Goal: Task Accomplishment & Management: Manage account settings

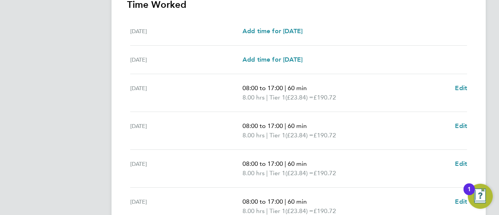
scroll to position [347, 0]
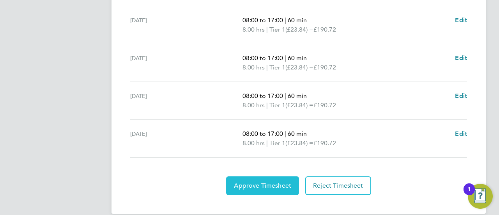
click at [269, 182] on span "Approve Timesheet" at bounding box center [262, 186] width 57 height 8
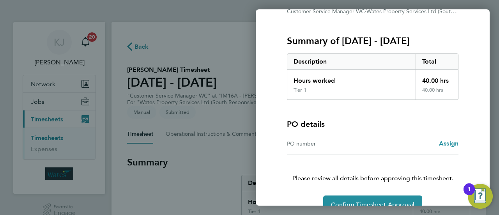
scroll to position [104, 0]
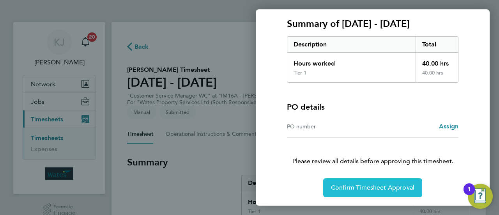
click at [348, 189] on span "Confirm Timesheet Approval" at bounding box center [372, 188] width 83 height 8
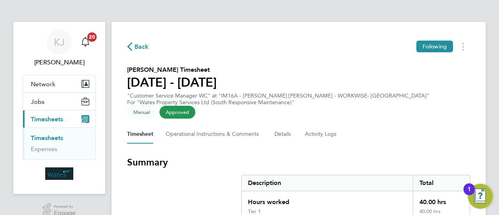
click at [136, 46] on span "Back" at bounding box center [141, 46] width 14 height 9
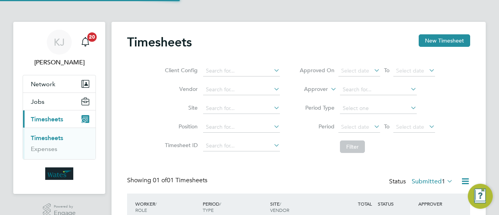
scroll to position [58, 0]
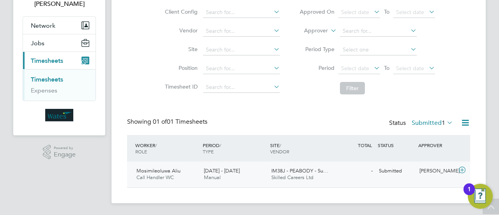
click at [462, 167] on icon at bounding box center [462, 170] width 10 height 6
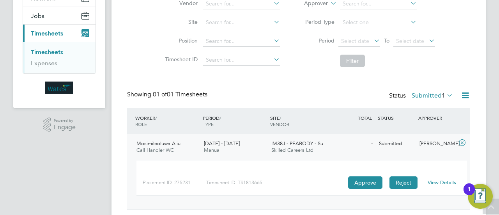
scroll to position [108, 0]
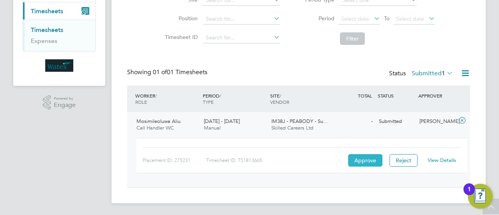
click at [359, 159] on button "Approve" at bounding box center [365, 160] width 34 height 12
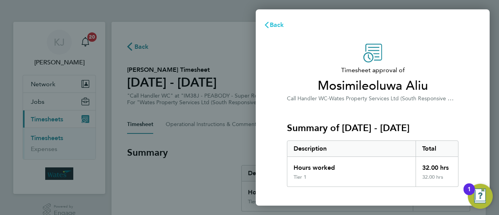
click at [279, 24] on span "Back" at bounding box center [277, 24] width 14 height 7
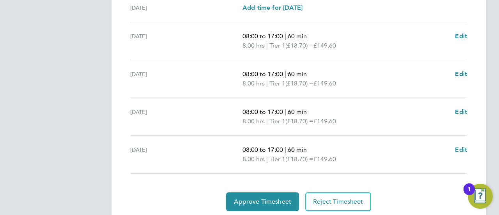
scroll to position [338, 0]
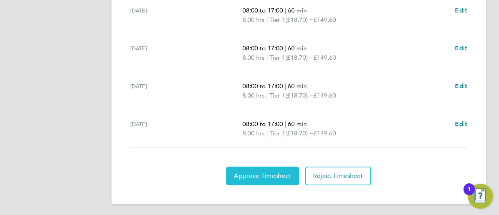
click at [263, 172] on span "Approve Timesheet" at bounding box center [262, 176] width 57 height 8
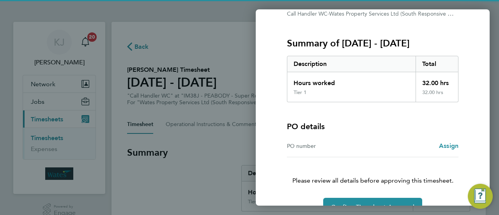
scroll to position [104, 0]
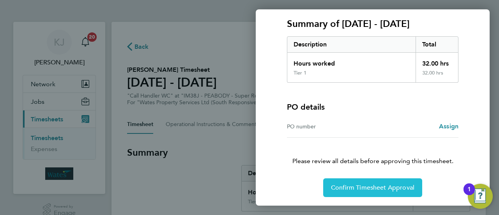
click at [378, 185] on span "Confirm Timesheet Approval" at bounding box center [372, 188] width 83 height 8
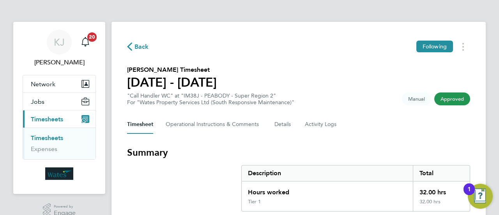
click at [134, 50] on button "Back" at bounding box center [138, 47] width 22 height 10
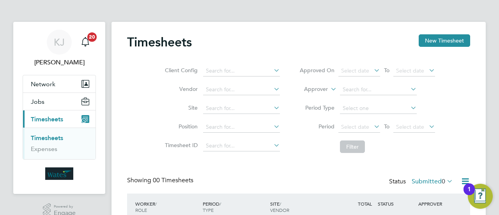
drag, startPoint x: 250, startPoint y: 58, endPoint x: 244, endPoint y: 58, distance: 6.2
click at [244, 58] on div "Client Config Vendor Site Position Timesheet ID Approved On Select date To Sele…" at bounding box center [298, 107] width 343 height 99
click at [245, 58] on div "Client Config Vendor Site Position Timesheet ID Approved On Select date To Sele…" at bounding box center [298, 107] width 343 height 99
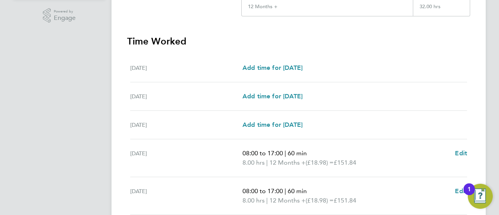
scroll to position [338, 0]
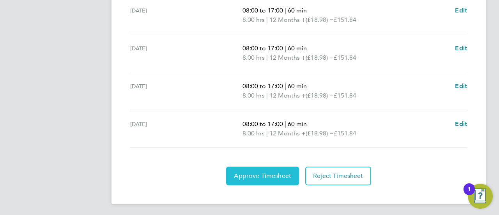
click at [276, 173] on span "Approve Timesheet" at bounding box center [262, 176] width 57 height 8
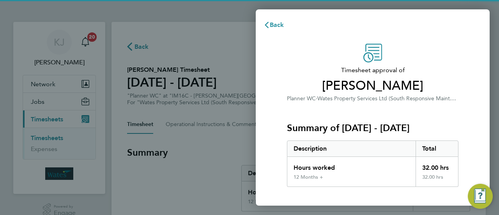
scroll to position [104, 0]
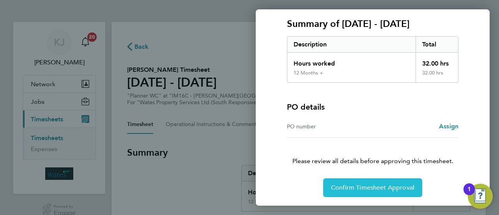
click at [364, 181] on button "Confirm Timesheet Approval" at bounding box center [372, 187] width 99 height 19
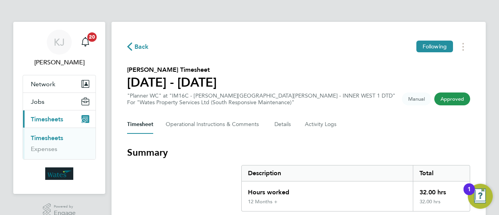
click at [136, 45] on span "Back" at bounding box center [141, 46] width 14 height 9
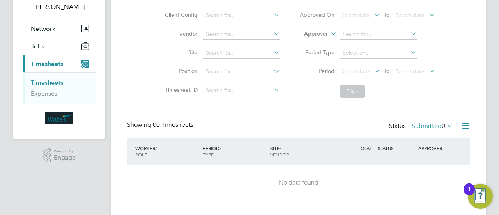
scroll to position [69, 0]
